Goal: Find specific page/section: Find specific page/section

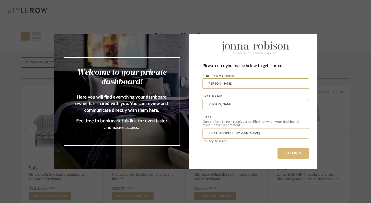
click at [282, 155] on button "CONTINUE" at bounding box center [292, 153] width 31 height 10
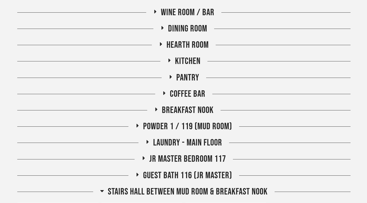
scroll to position [136, 0]
click at [170, 161] on span "Jr Master Bedroom 117" at bounding box center [187, 158] width 77 height 11
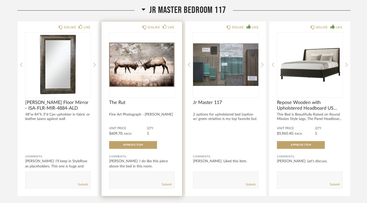
scroll to position [303, 0]
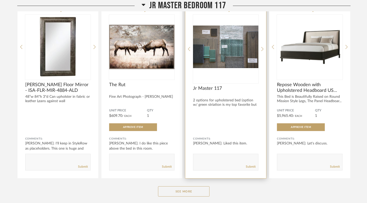
click at [226, 48] on img "0" at bounding box center [225, 47] width 65 height 64
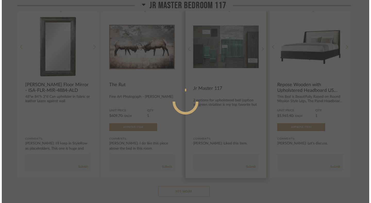
scroll to position [0, 0]
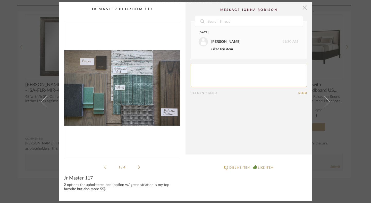
click at [302, 10] on span "button" at bounding box center [305, 7] width 10 height 10
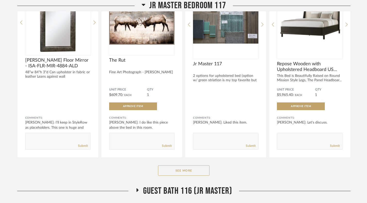
scroll to position [414, 0]
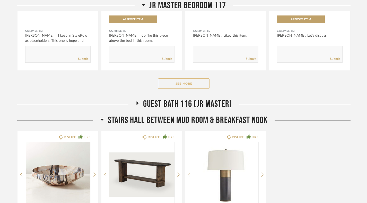
click at [184, 84] on button "See More" at bounding box center [184, 83] width 52 height 10
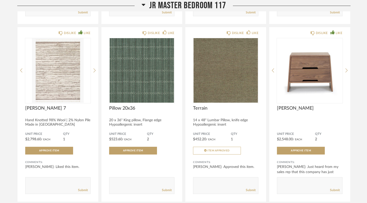
scroll to position [487, 0]
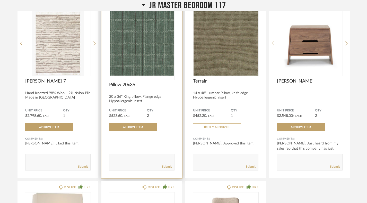
click at [147, 45] on img "0" at bounding box center [141, 43] width 65 height 64
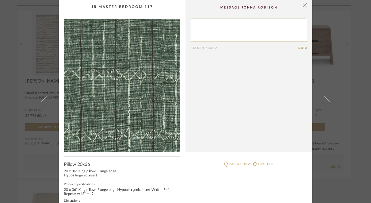
scroll to position [0, 0]
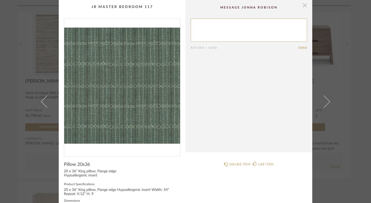
click at [303, 3] on span "button" at bounding box center [305, 5] width 10 height 10
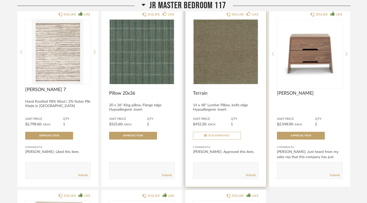
scroll to position [477, 0]
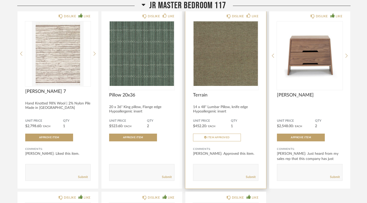
click at [224, 50] on img "0" at bounding box center [225, 53] width 65 height 64
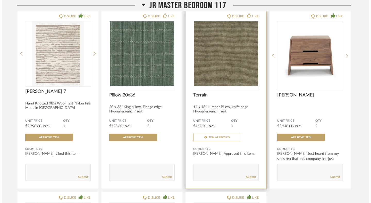
scroll to position [0, 0]
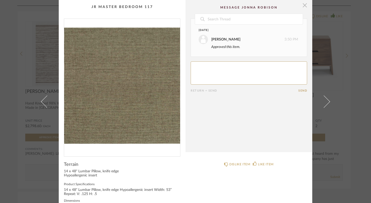
click at [300, 5] on span "button" at bounding box center [305, 5] width 10 height 10
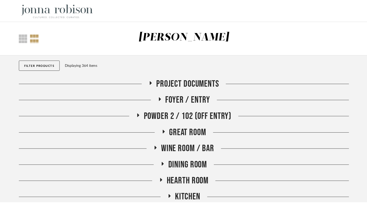
scroll to position [477, 0]
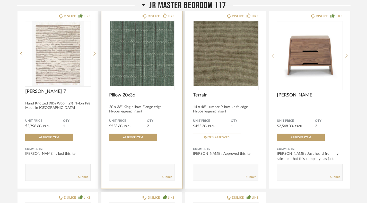
click at [164, 58] on img "0" at bounding box center [141, 53] width 65 height 64
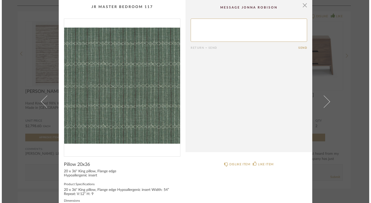
scroll to position [0, 0]
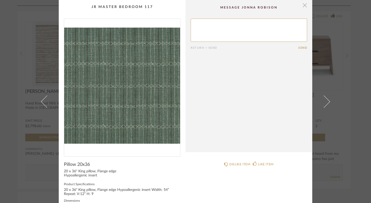
click at [303, 7] on span "button" at bounding box center [305, 5] width 10 height 10
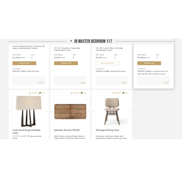
scroll to position [568, 0]
